Goal: Task Accomplishment & Management: Complete application form

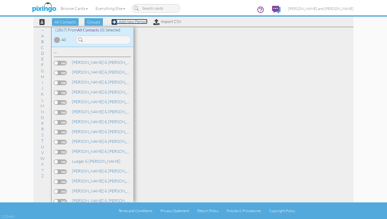
click at [139, 23] on link "Add new Person" at bounding box center [129, 21] width 36 height 5
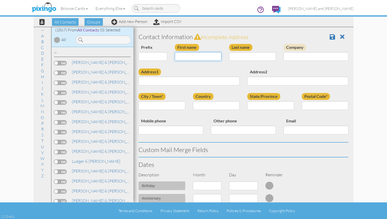
click at [206, 60] on input "First name" at bounding box center [198, 56] width 47 height 9
type input "Bill"
click at [266, 57] on input "Last name" at bounding box center [252, 56] width 47 height 9
type input "Kirke"
click at [196, 83] on input "Address1" at bounding box center [189, 81] width 101 height 9
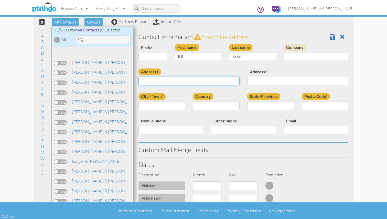
paste input "7646 Crossing Place Lewis Center, 43035"
drag, startPoint x: 197, startPoint y: 82, endPoint x: 175, endPoint y: 82, distance: 21.8
click at [175, 82] on input "7646 Crossing Place Lewis Center, 43035" at bounding box center [189, 81] width 101 height 9
type input "7646 Crossing Place Lewis Center, 43035"
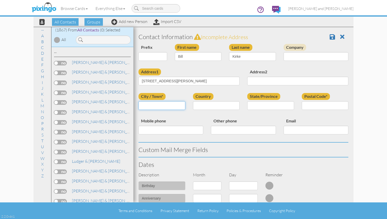
click at [175, 106] on input "City / Town*" at bounding box center [162, 105] width 47 height 9
paste input "Lewis Center"
type input "Lewis Center"
click at [218, 104] on select "United States -------------- Afghanistan Albania Algeria American Samoa Andorra…" at bounding box center [216, 105] width 47 height 9
select select "object:5830"
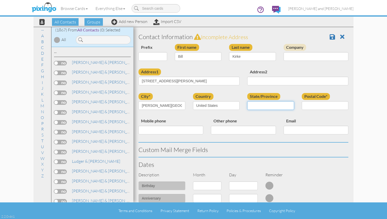
click at [263, 104] on select "AA (Military) AE (Military) Alabama Alaska American Samoa AP (Military) Arizona…" at bounding box center [270, 105] width 47 height 9
select select "object:6118"
drag, startPoint x: 210, startPoint y: 82, endPoint x: 199, endPoint y: 82, distance: 11.0
click at [199, 82] on input "7646 Crossing Place Lewis Center, 43035" at bounding box center [189, 81] width 101 height 9
click at [266, 106] on select "AA (Military) AE (Military) Alabama Alaska American Samoa AP (Military) Arizona…" at bounding box center [270, 105] width 47 height 9
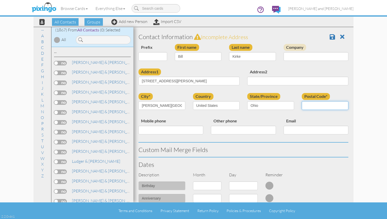
click at [313, 105] on input "Postal Code*" at bounding box center [325, 105] width 47 height 9
paste input "43035"
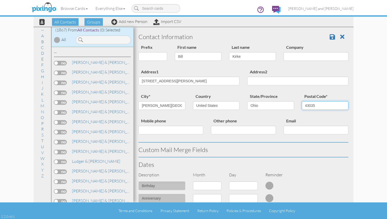
type input "43035"
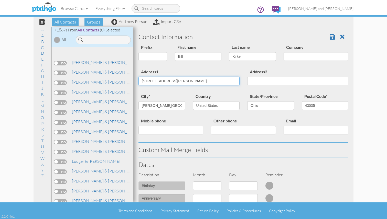
drag, startPoint x: 217, startPoint y: 81, endPoint x: 176, endPoint y: 82, distance: 40.2
click at [176, 82] on input "7646 Crossing Place Lewis Center, 43035" at bounding box center [189, 81] width 101 height 9
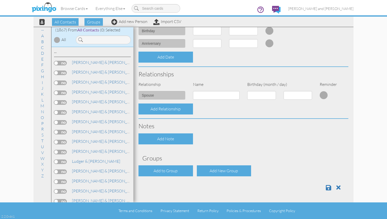
type input "[STREET_ADDRESS]"
click at [167, 179] on div "Contact Information Prefix Dr. Mr. Mrs. First name Bill Last name Kirke Company…" at bounding box center [244, 35] width 210 height 321
click at [168, 172] on div "Add to Group" at bounding box center [166, 171] width 55 height 11
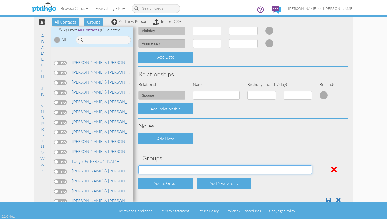
click at [191, 168] on select "All Contacts Clients Do Not Send duplicate spouse (for b-day only) Holiday Only…" at bounding box center [226, 170] width 174 height 9
select select "object:6143"
click at [327, 199] on span at bounding box center [328, 200] width 5 height 6
